Goal: Task Accomplishment & Management: Use online tool/utility

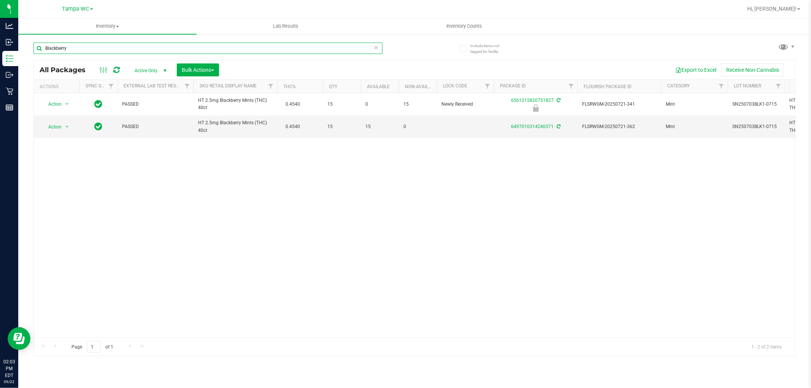
click at [109, 48] on input "Blackberry" at bounding box center [207, 48] width 349 height 11
click at [108, 48] on input "Blackberry" at bounding box center [207, 48] width 349 height 11
type input "0192906724500226"
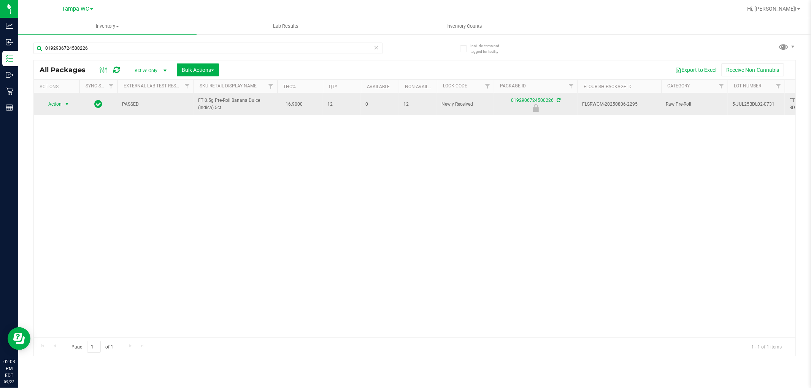
click at [63, 106] on span "select" at bounding box center [67, 104] width 10 height 11
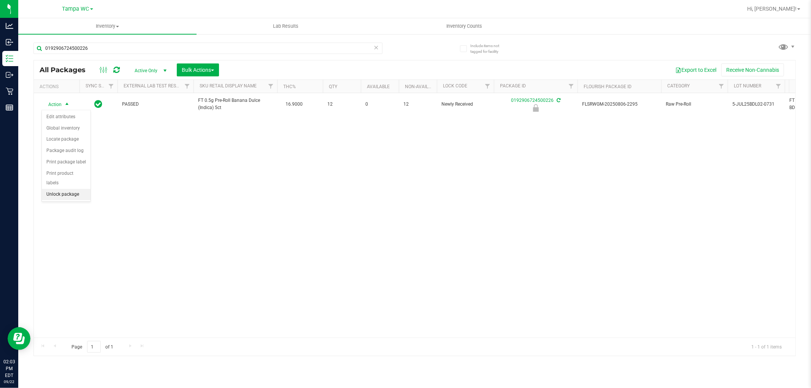
click at [65, 196] on li "Unlock package" at bounding box center [66, 194] width 49 height 11
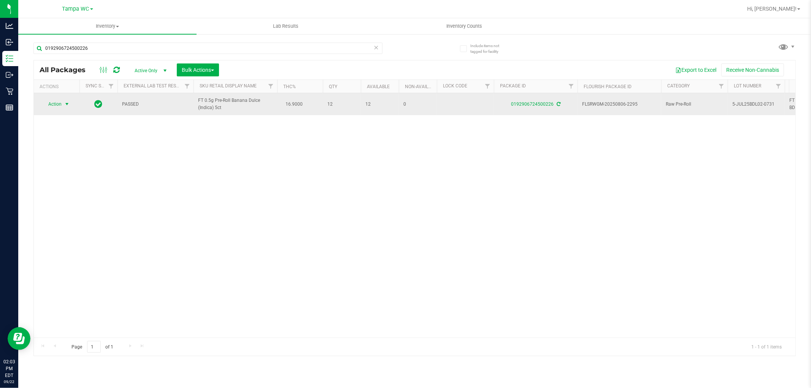
click at [62, 106] on span "Action" at bounding box center [51, 104] width 21 height 11
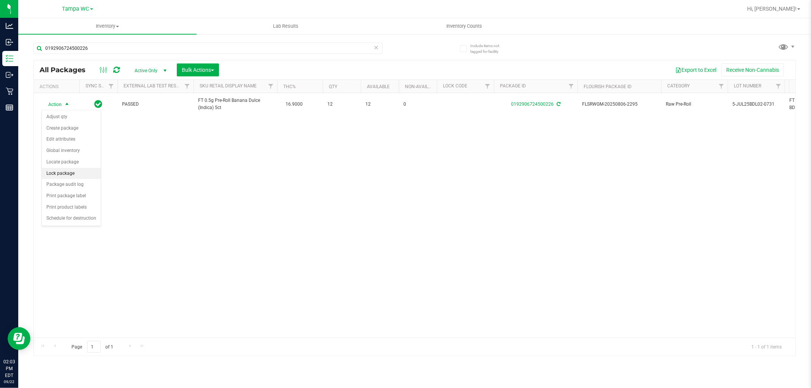
click at [69, 175] on li "Lock package" at bounding box center [71, 173] width 59 height 11
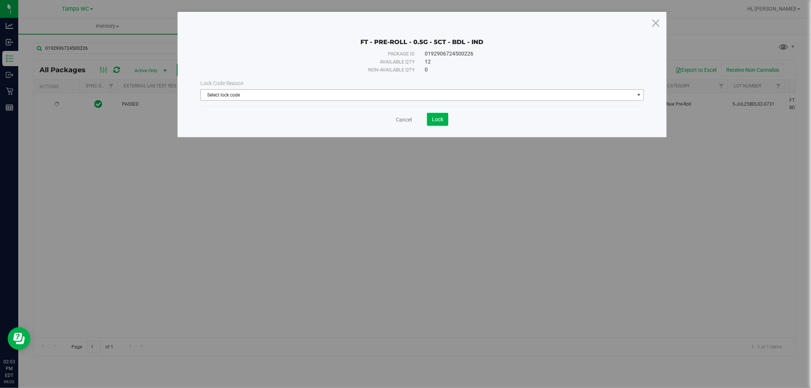
click at [358, 92] on span "Select lock code" at bounding box center [417, 95] width 433 height 11
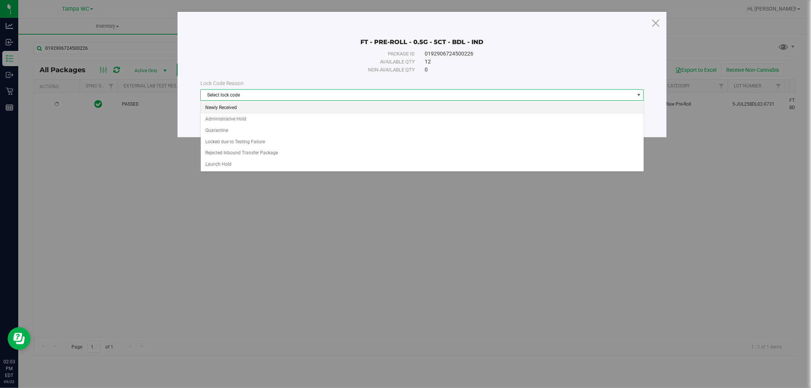
drag, startPoint x: 238, startPoint y: 103, endPoint x: 238, endPoint y: 107, distance: 4.2
click at [238, 104] on li "Newly Received" at bounding box center [422, 107] width 443 height 11
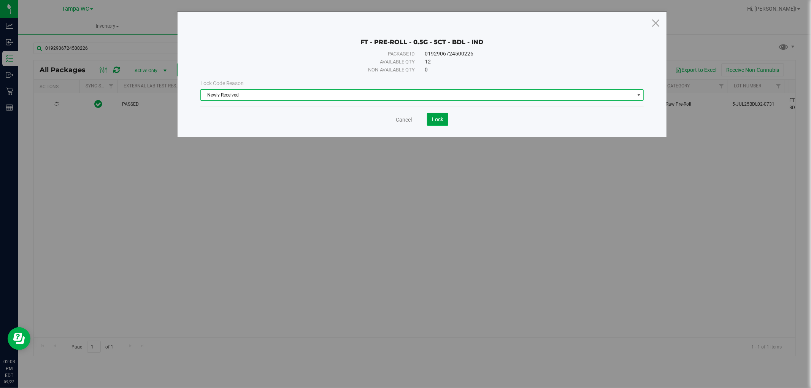
click at [434, 115] on button "Lock" at bounding box center [437, 119] width 21 height 13
